Goal: Find specific page/section: Find specific page/section

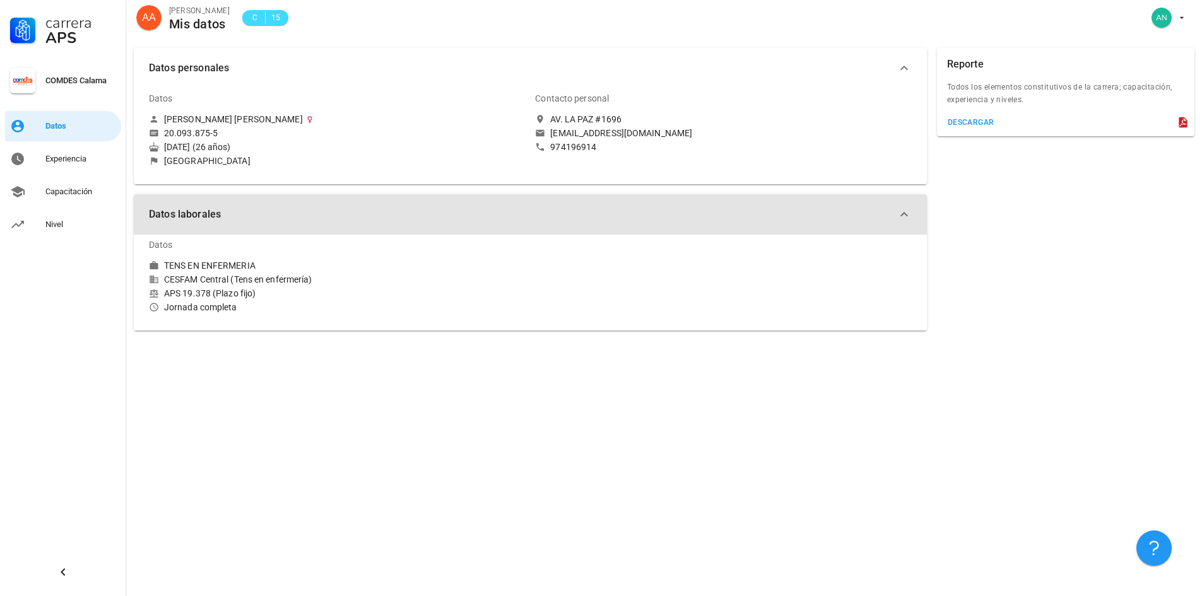
click at [895, 206] on span "Datos laborales" at bounding box center [523, 215] width 748 height 18
click at [900, 210] on icon "button" at bounding box center [904, 213] width 15 height 15
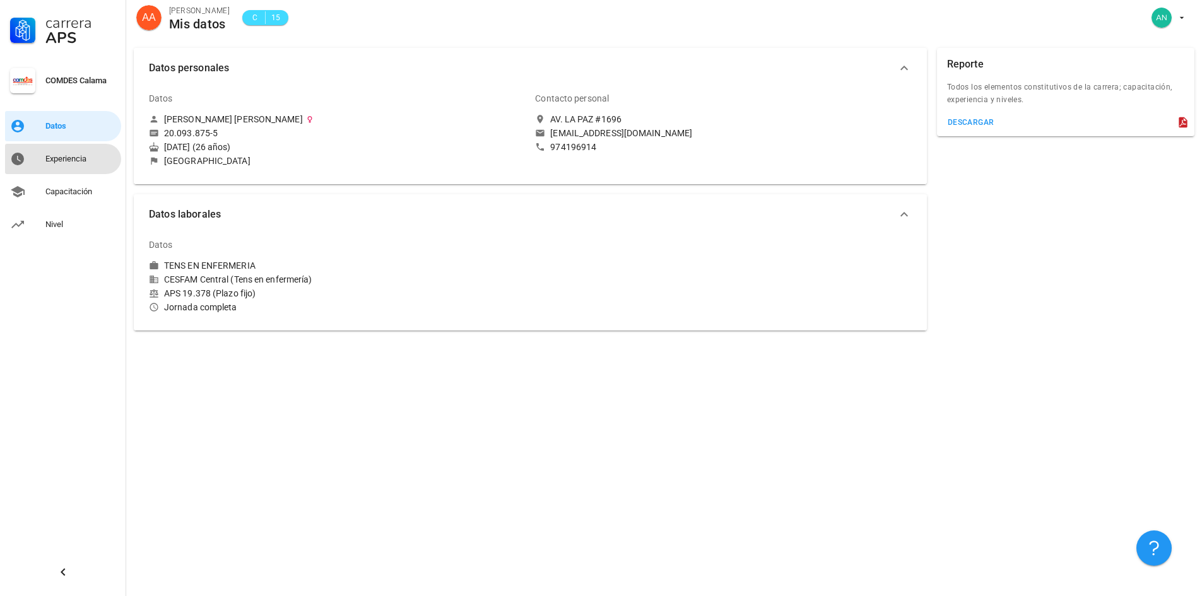
click at [37, 151] on link "Experiencia" at bounding box center [63, 159] width 116 height 30
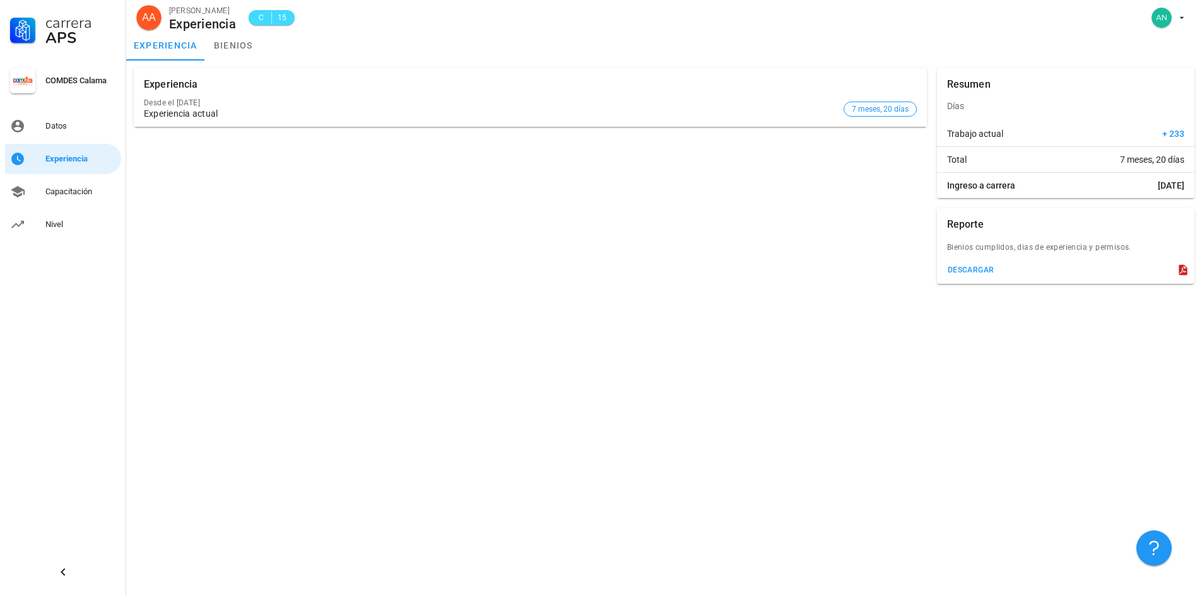
drag, startPoint x: 143, startPoint y: 105, endPoint x: 345, endPoint y: 97, distance: 201.5
click at [345, 97] on div "Desde el [DATE] Experiencia actual 7 meses, 20 días" at bounding box center [530, 109] width 793 height 36
click at [45, 221] on link "Nivel" at bounding box center [63, 225] width 116 height 30
